Goal: Task Accomplishment & Management: Use online tool/utility

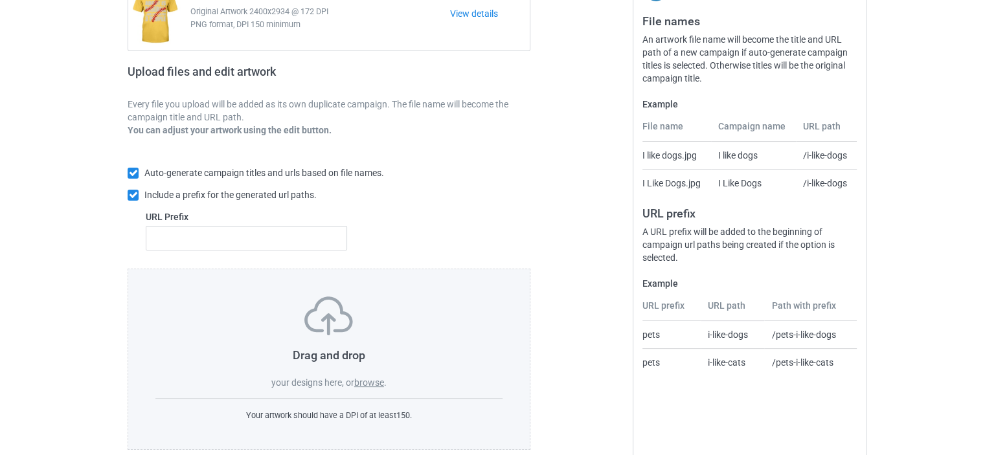
scroll to position [174, 0]
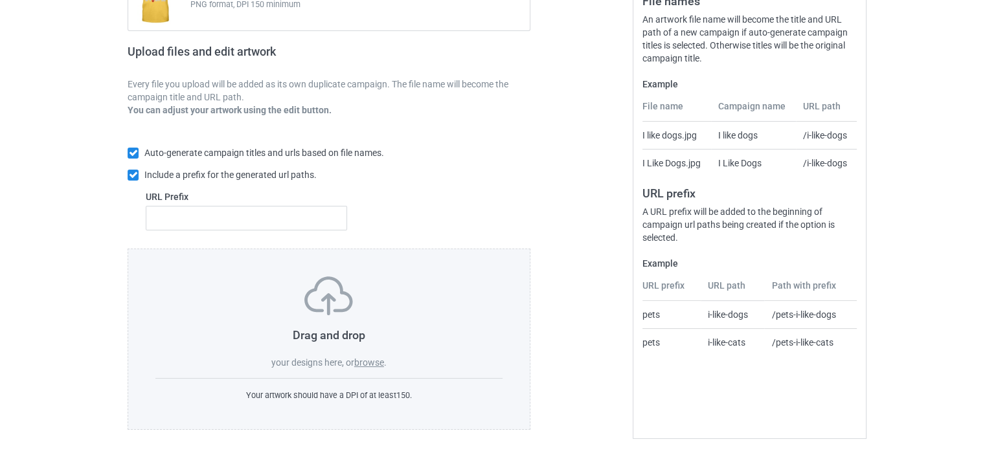
click at [374, 359] on label "browse" at bounding box center [369, 363] width 30 height 10
click at [0, 0] on input "browse" at bounding box center [0, 0] width 0 height 0
click at [367, 363] on label "browse" at bounding box center [369, 363] width 30 height 10
click at [0, 0] on input "browse" at bounding box center [0, 0] width 0 height 0
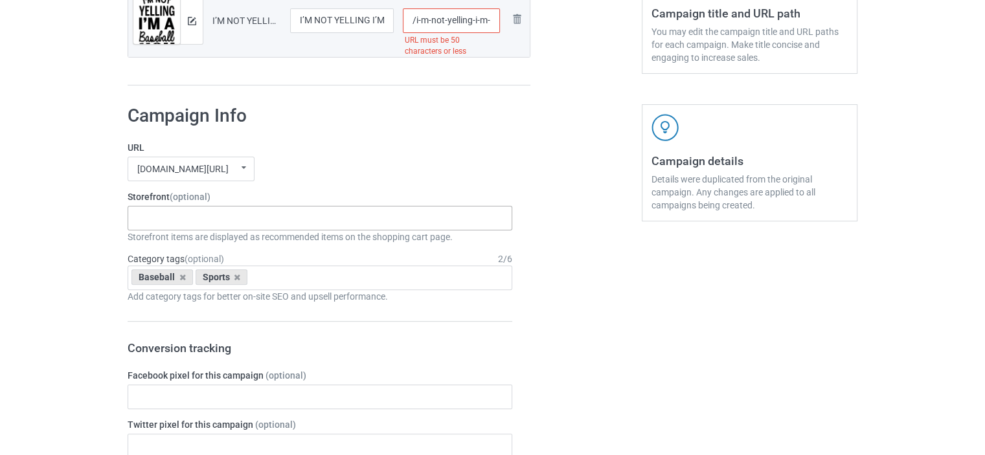
scroll to position [264, 0]
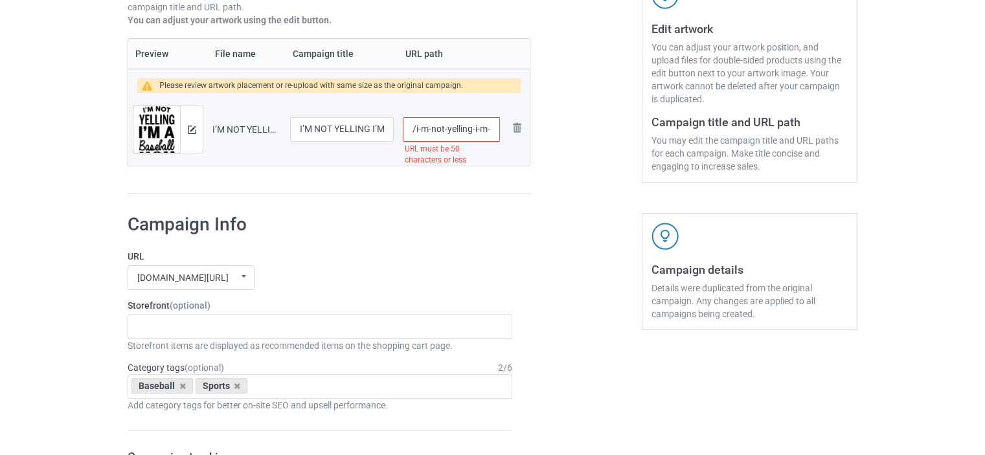
drag, startPoint x: 446, startPoint y: 129, endPoint x: 415, endPoint y: 131, distance: 30.5
click at [415, 131] on input "/i-m-not-yelling-i-m-a-baseball-mom-that-s-how-we-talk" at bounding box center [451, 129] width 97 height 25
type input "/yelling-i-m-a-baseball-mom-that-s-how-we-talk"
click at [417, 179] on div "Preview File name Campaign title URL path Please review artwork placement or re…" at bounding box center [329, 116] width 403 height 157
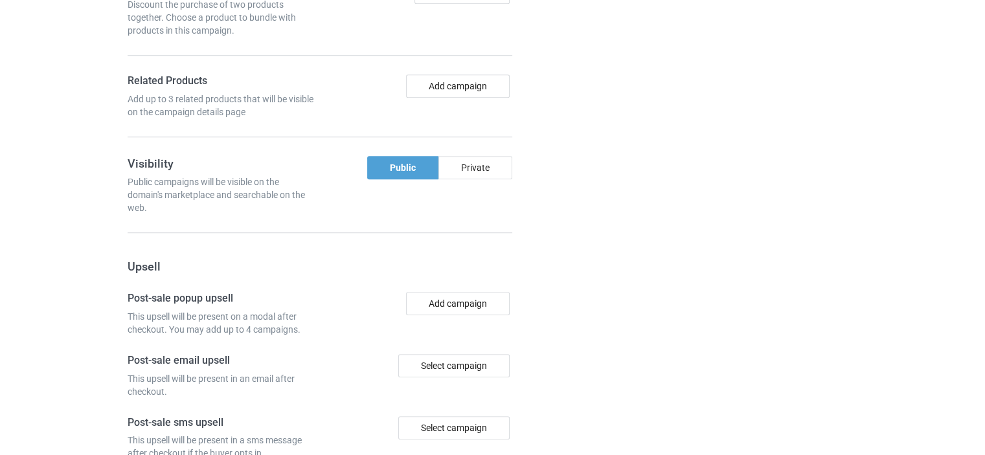
scroll to position [1215, 0]
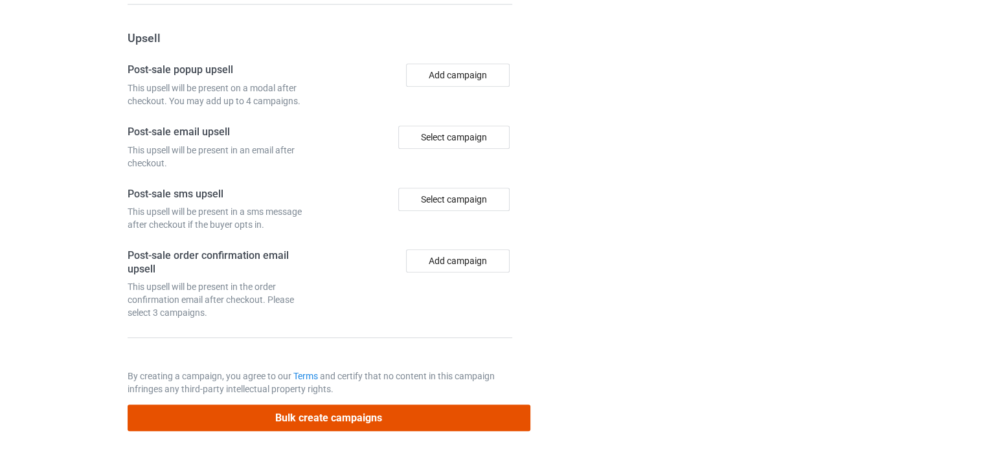
click at [280, 408] on button "Bulk create campaigns" at bounding box center [329, 418] width 403 height 27
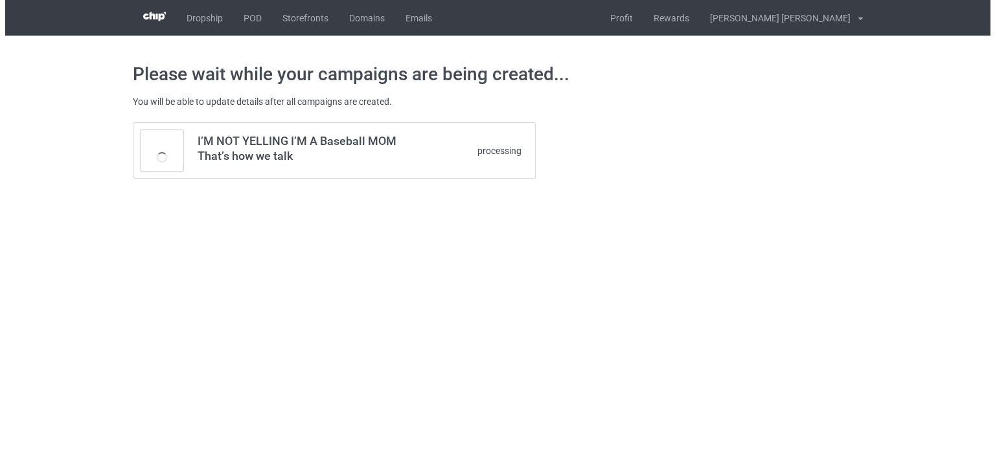
scroll to position [0, 0]
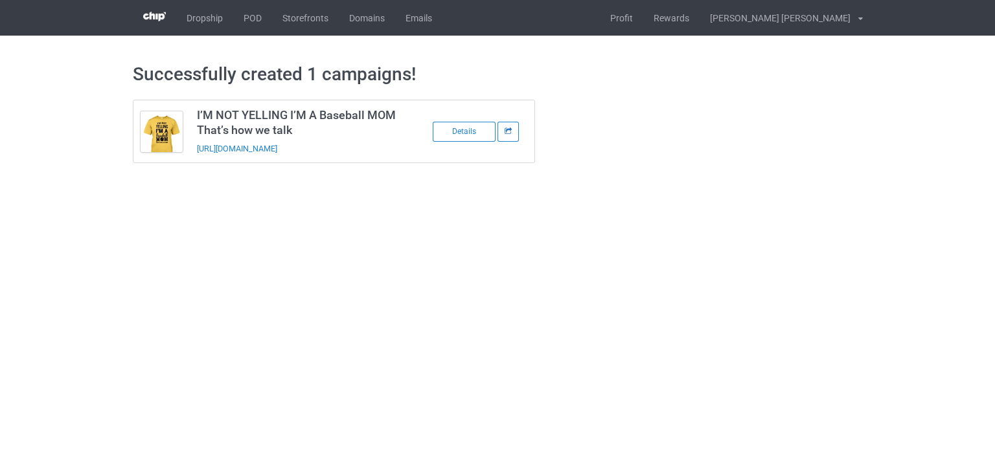
click at [507, 131] on icon at bounding box center [508, 131] width 9 height 6
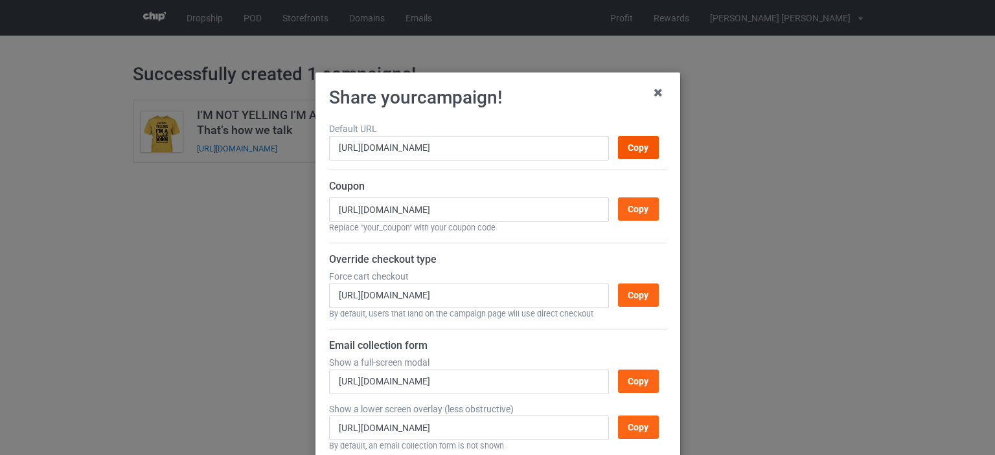
click at [630, 144] on div "Copy" at bounding box center [637, 147] width 41 height 23
click at [652, 90] on icon at bounding box center [658, 92] width 21 height 21
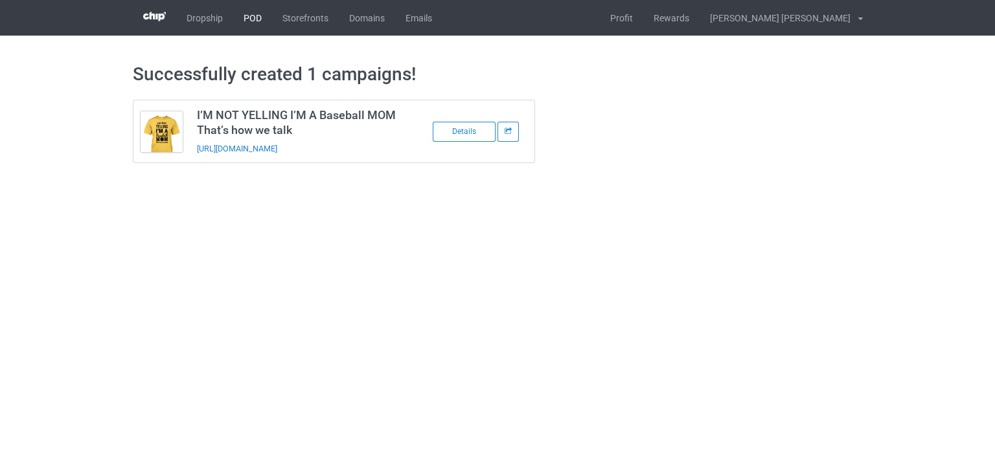
click at [244, 21] on link "POD" at bounding box center [252, 18] width 39 height 36
